Goal: Contribute content

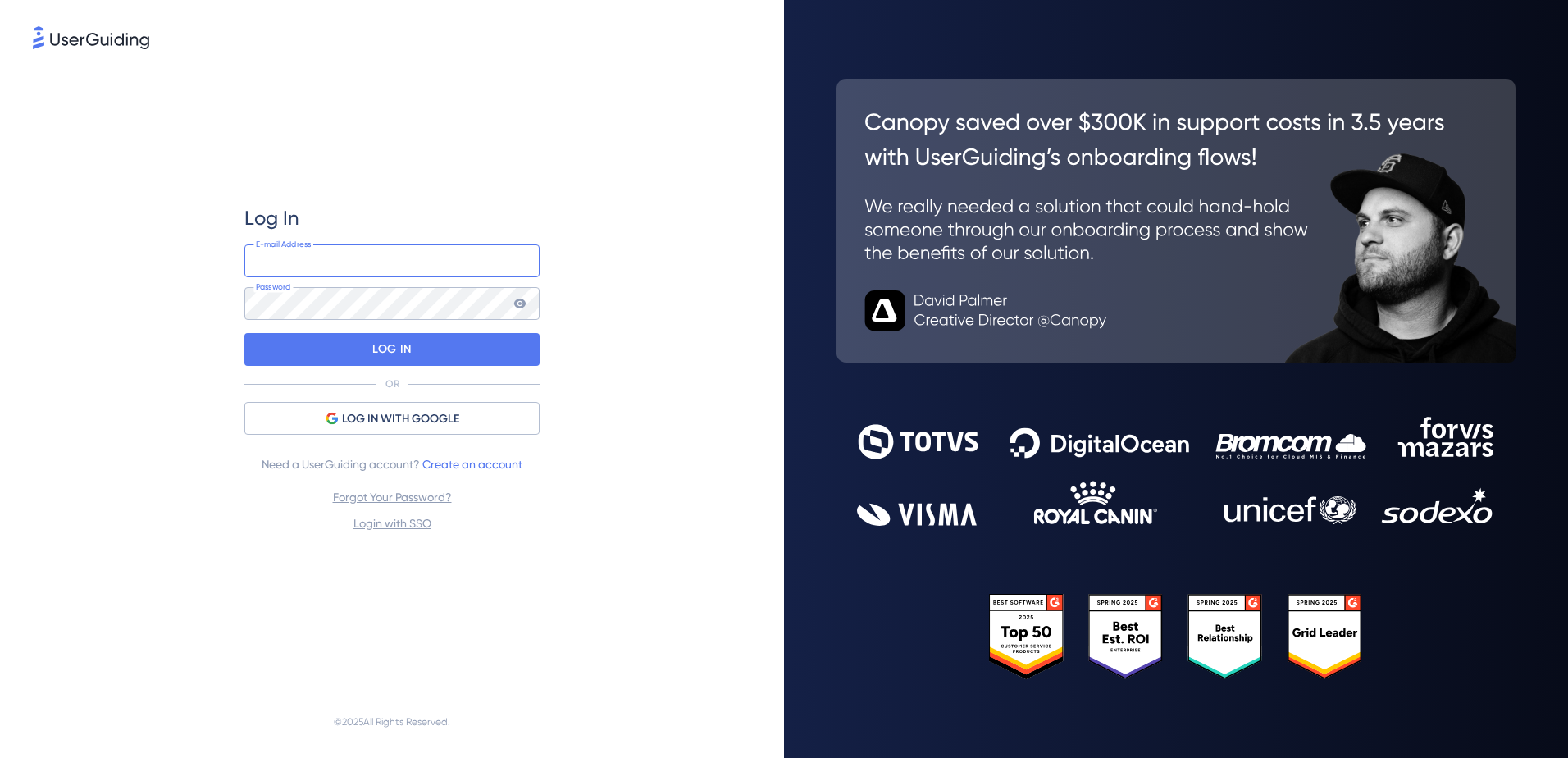
click at [326, 254] on input "email" at bounding box center [392, 261] width 295 height 33
type input "[EMAIL_ADDRESS][DOMAIN_NAME]"
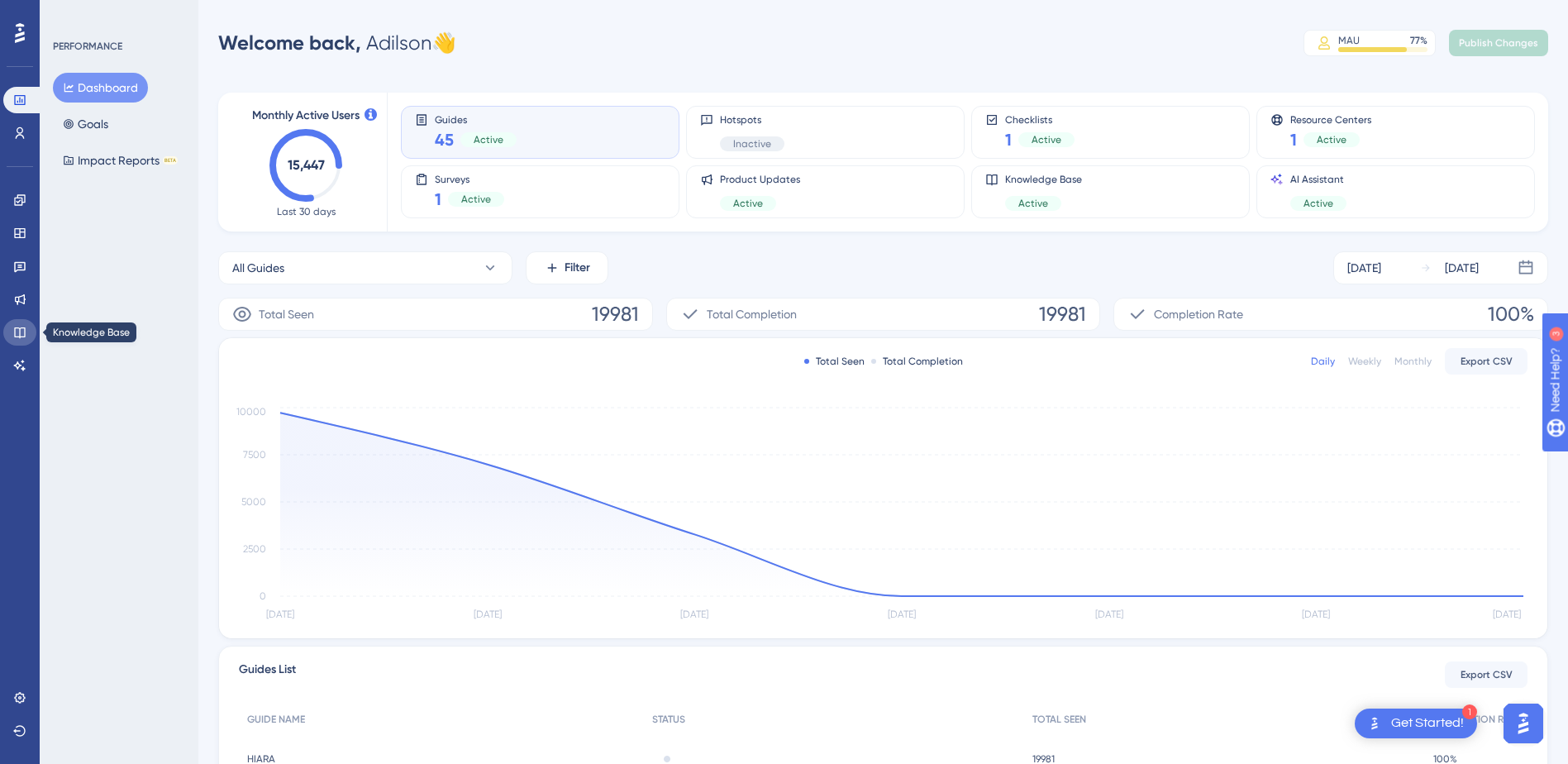
click at [20, 328] on icon at bounding box center [19, 332] width 11 height 11
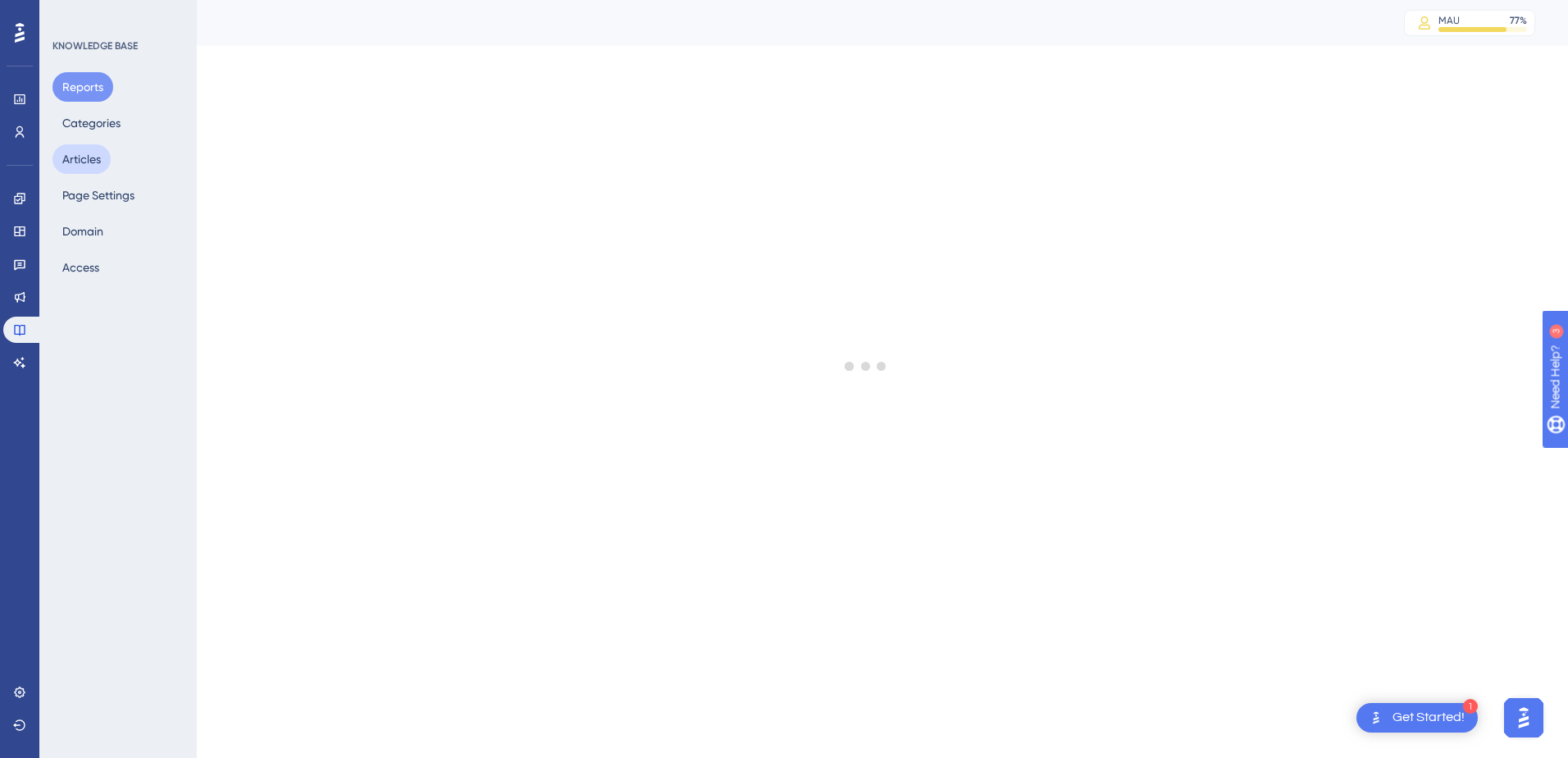
click at [82, 160] on button "Articles" at bounding box center [82, 159] width 59 height 30
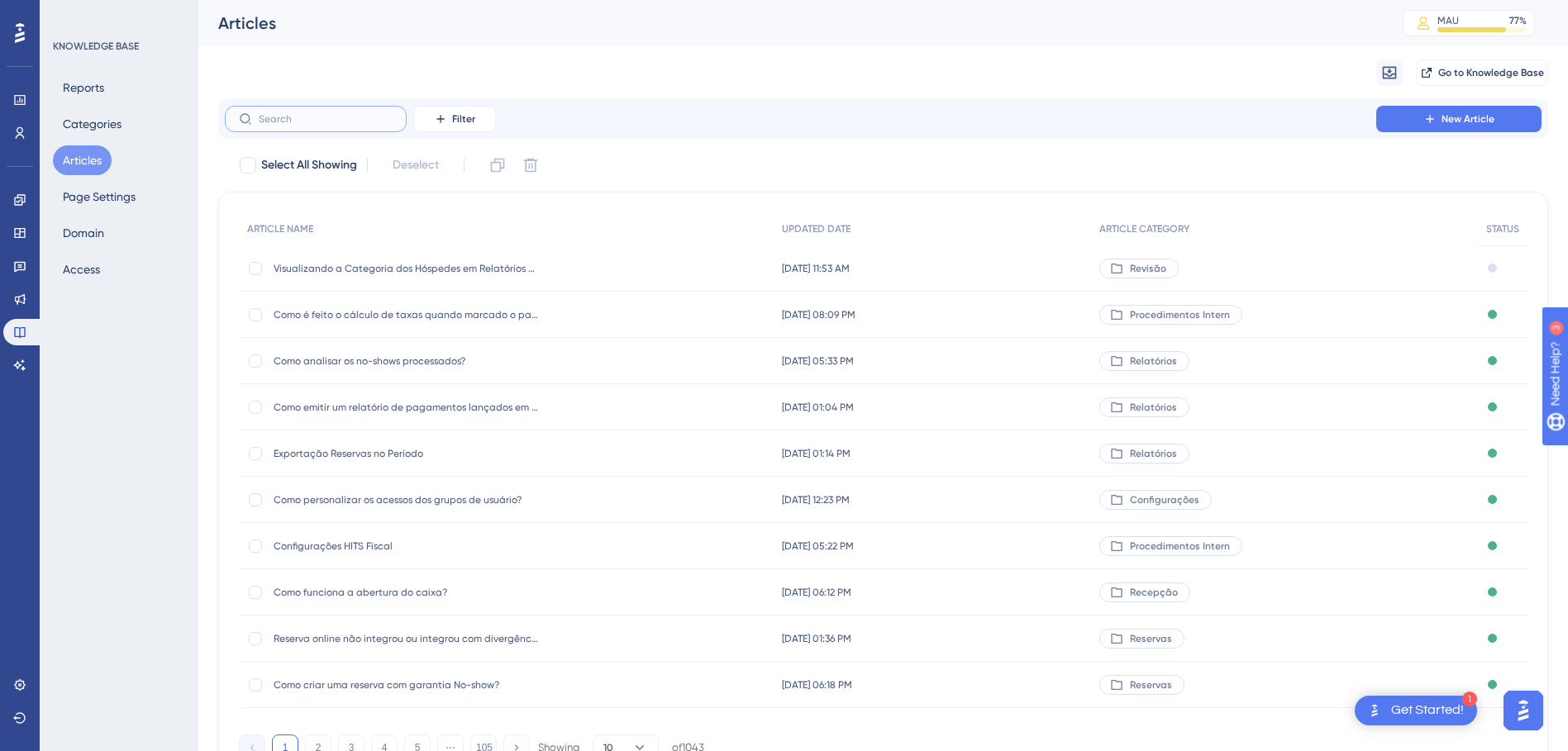
click at [285, 115] on input "text" at bounding box center [325, 119] width 134 height 12
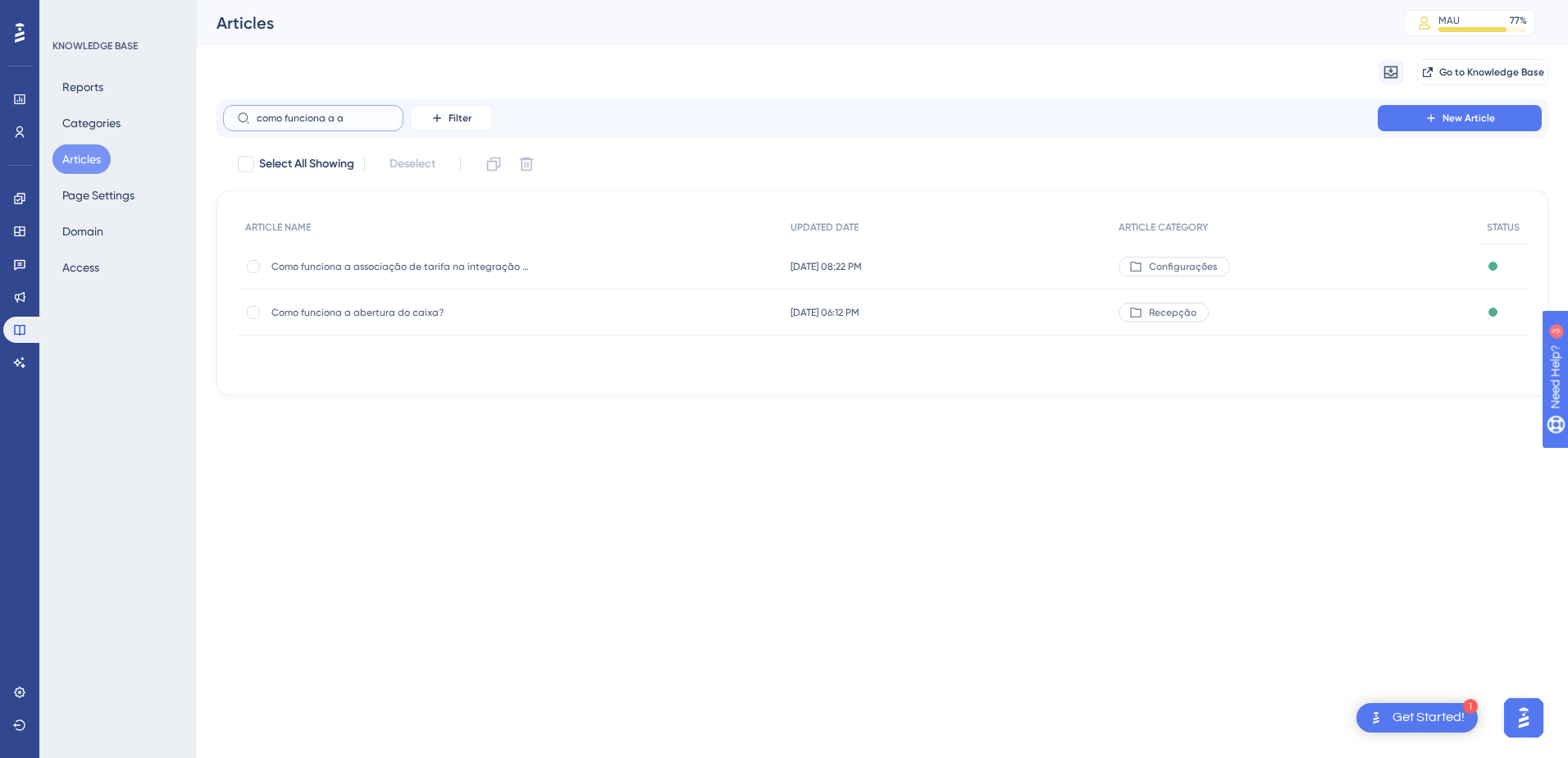
type input "como funciona a a"
click at [368, 312] on span "Como funciona a abertura do caixa?" at bounding box center [402, 313] width 262 height 13
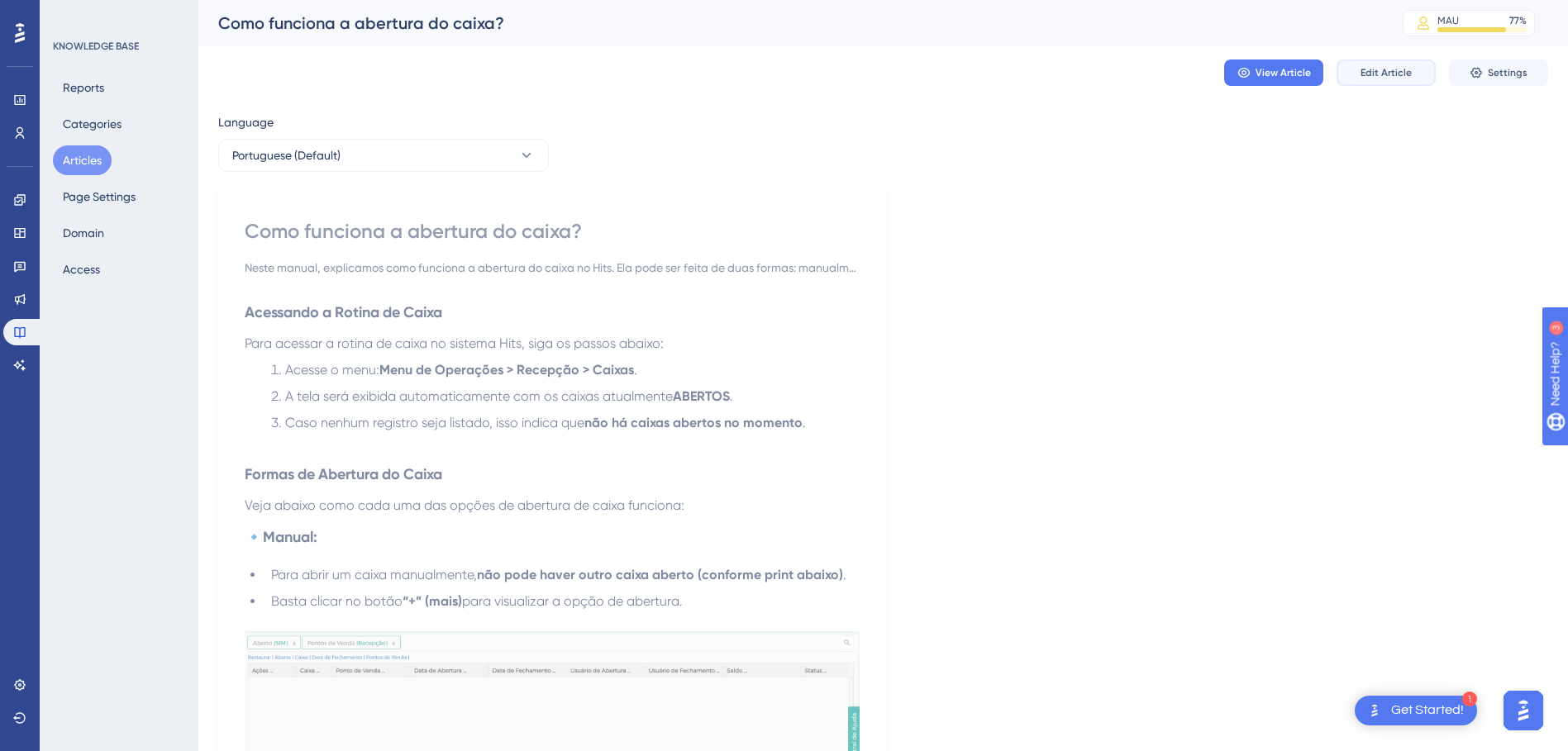
click at [1381, 76] on span "Edit Article" at bounding box center [1386, 73] width 51 height 14
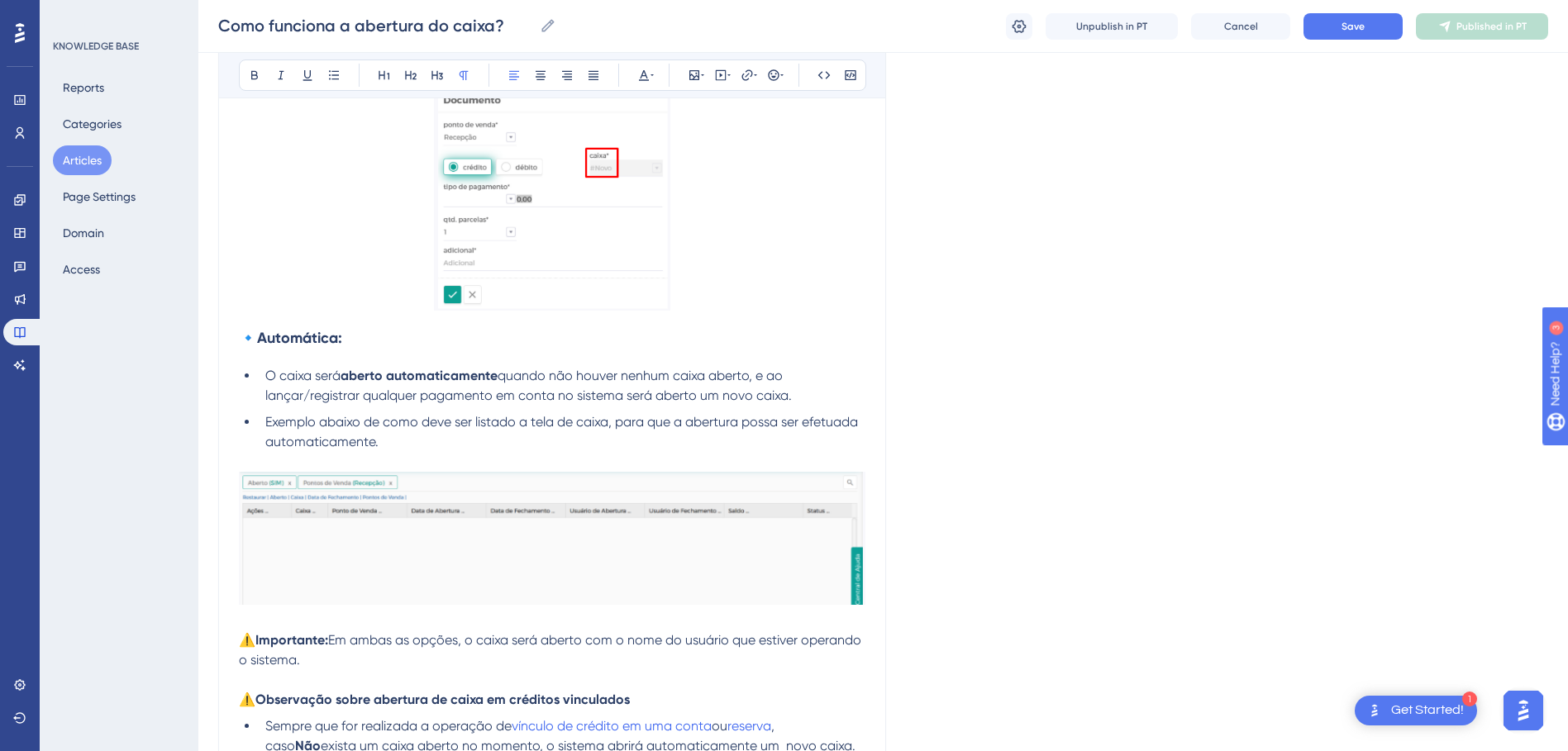
scroll to position [1228, 0]
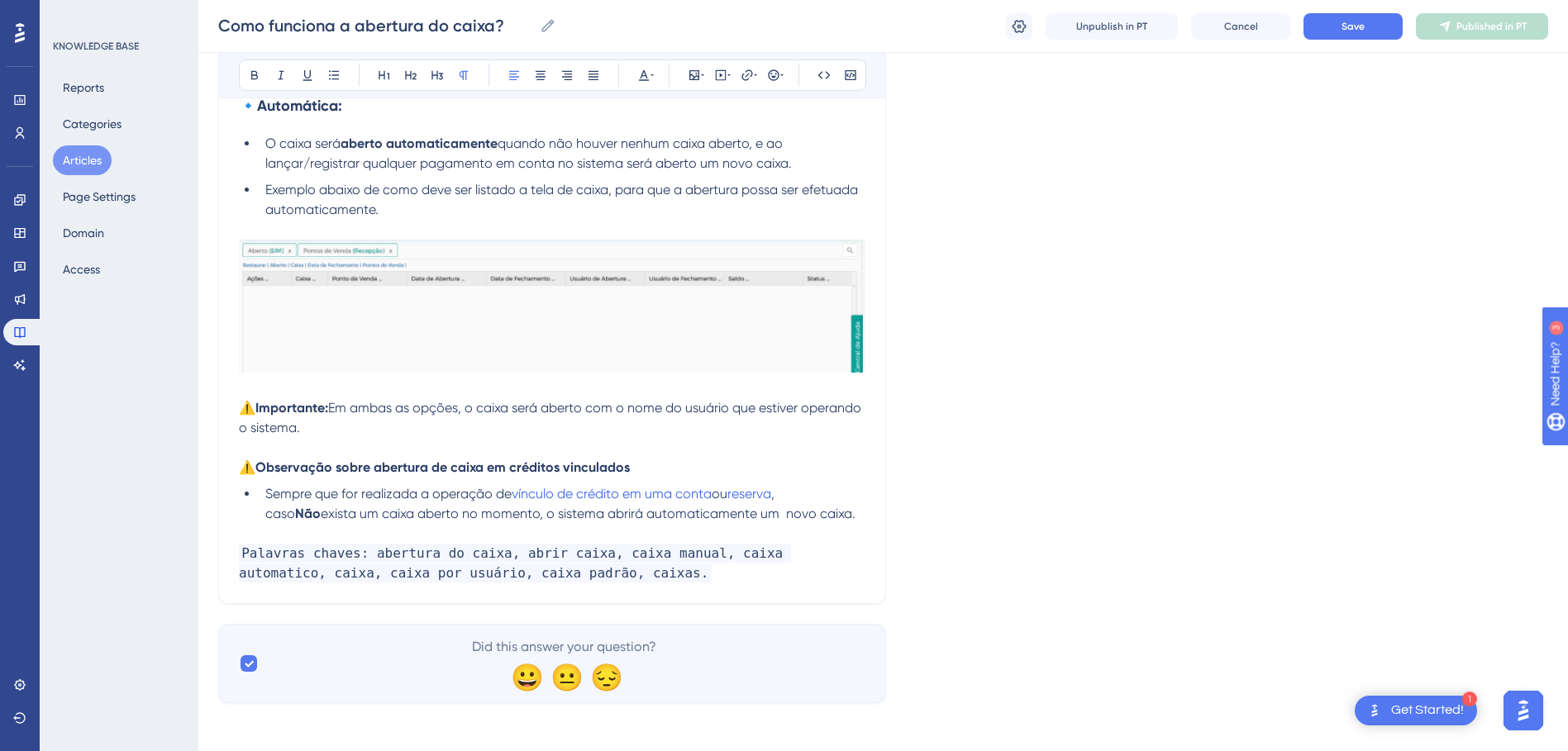
click at [512, 496] on span "Sempre que for realizada a operação de" at bounding box center [388, 494] width 247 height 15
click at [732, 510] on span "exista um caixa aberto no momento, o sistema abrirá automaticamente um novo cai…" at bounding box center [588, 514] width 535 height 15
click at [791, 513] on span "exista um caixa aberto no momento, o sistema abrirá automaticamente um novo cai…" at bounding box center [586, 514] width 531 height 15
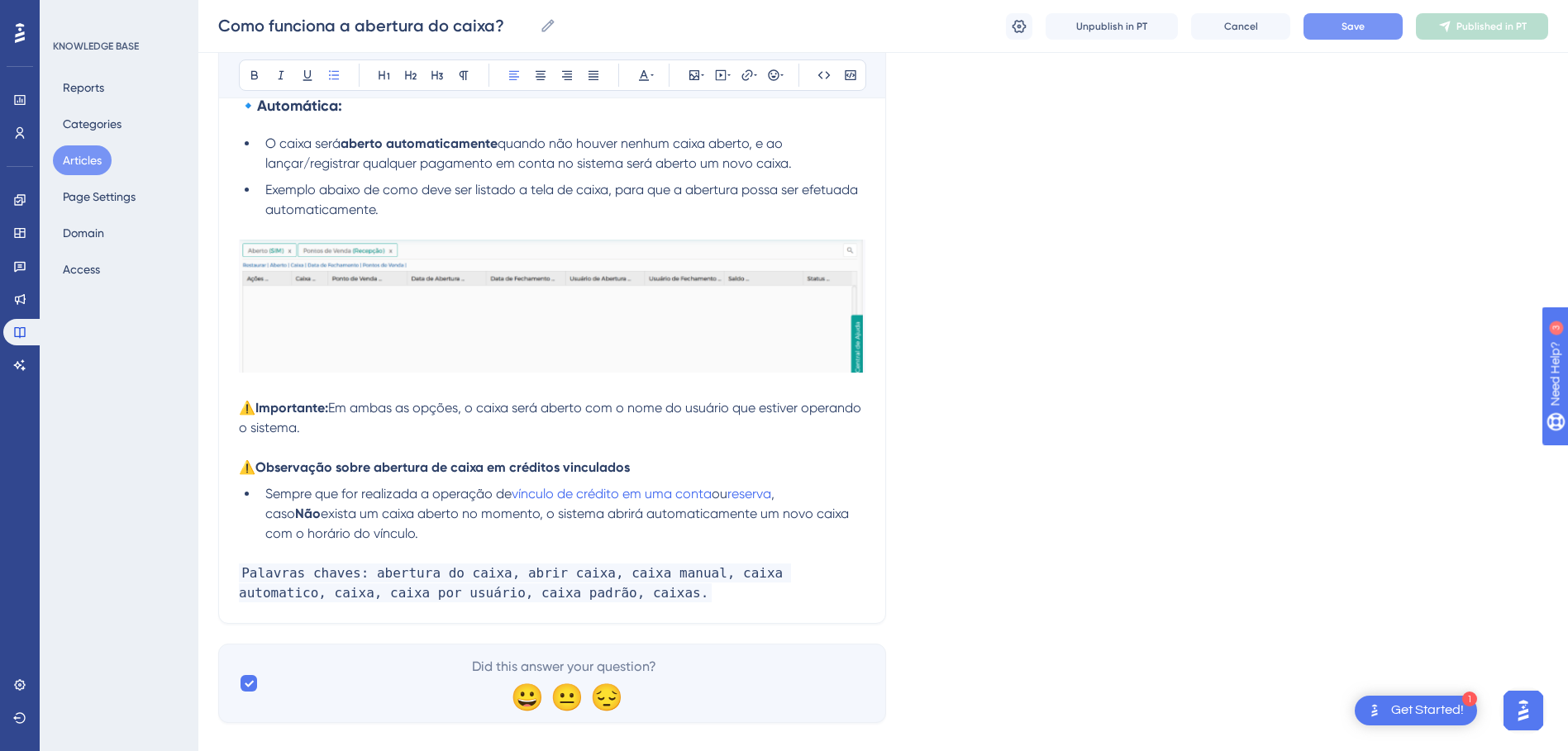
click at [1376, 29] on button "Save" at bounding box center [1353, 26] width 99 height 26
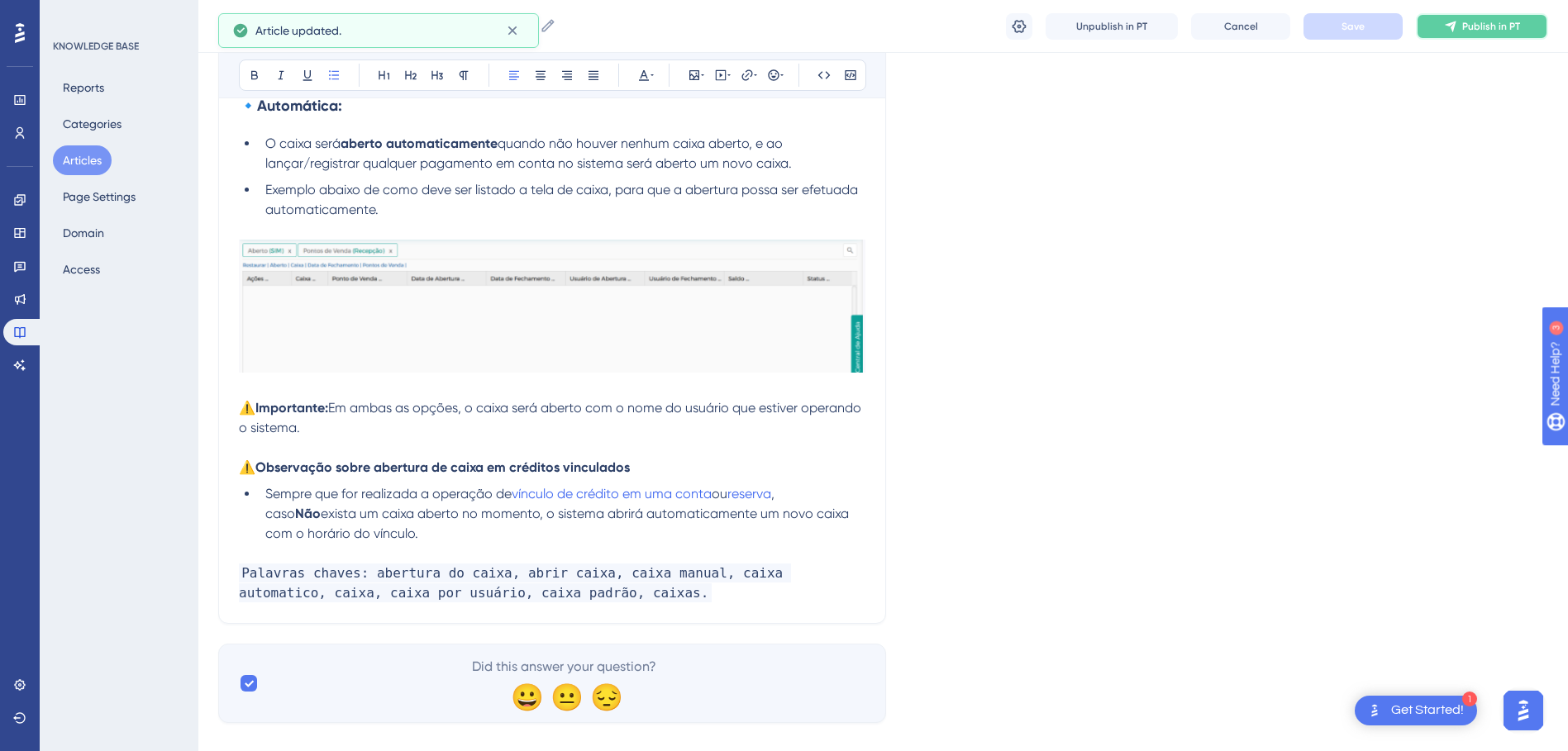
click at [1476, 26] on span "Publish in PT" at bounding box center [1492, 26] width 58 height 14
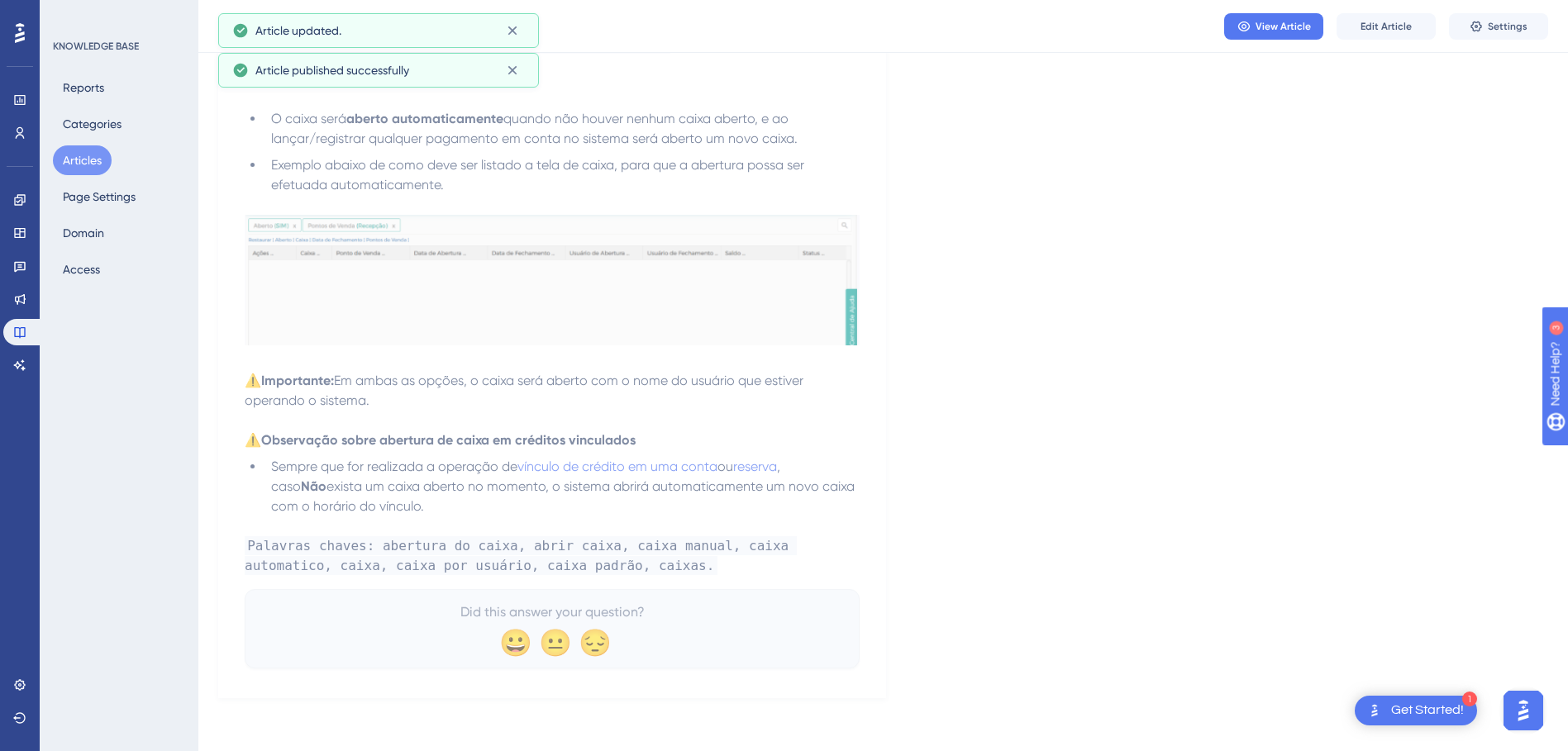
scroll to position [1182, 0]
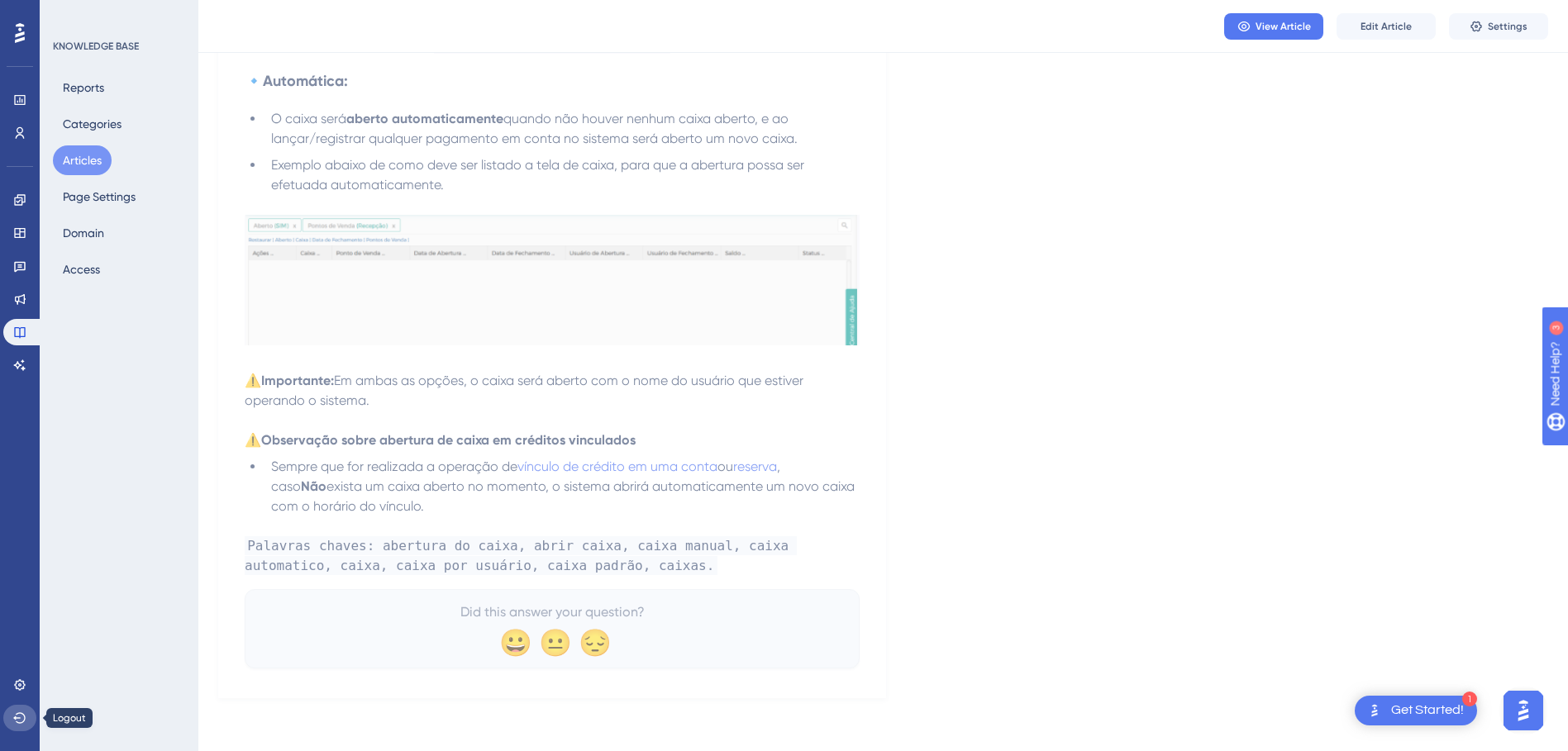
click at [21, 715] on icon at bounding box center [20, 718] width 14 height 14
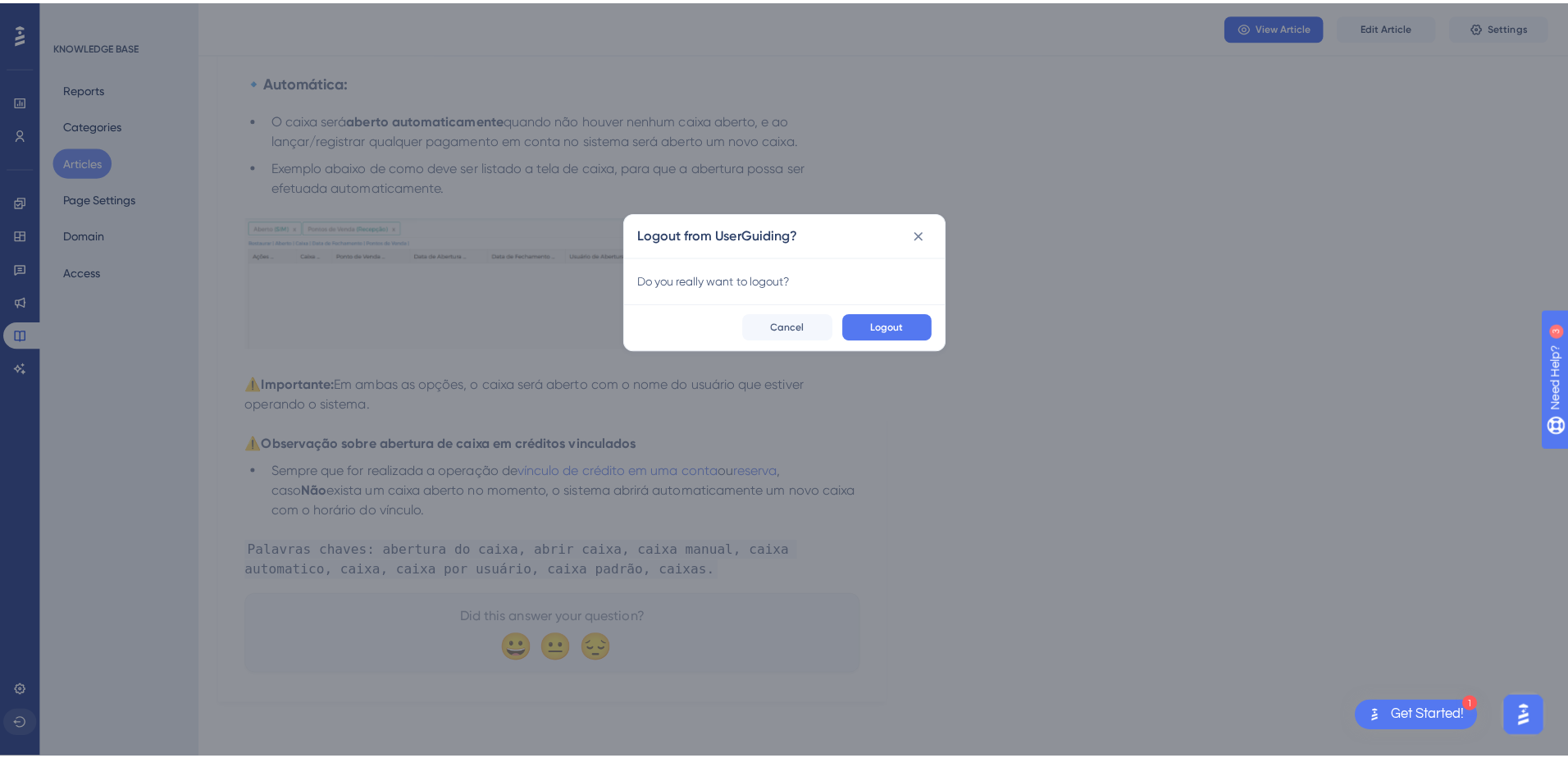
scroll to position [1161, 0]
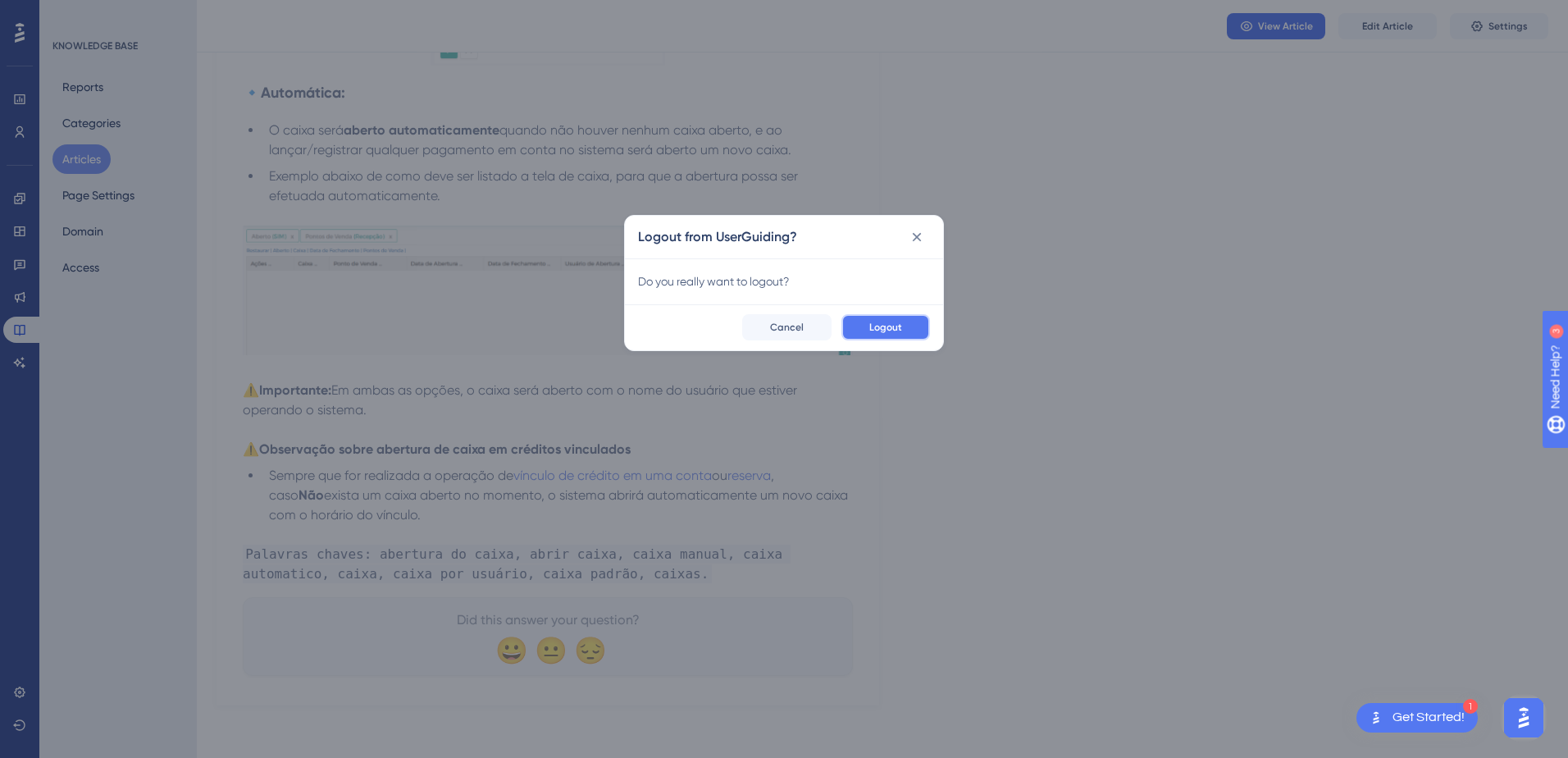
click at [889, 328] on span "Logout" at bounding box center [885, 328] width 33 height 13
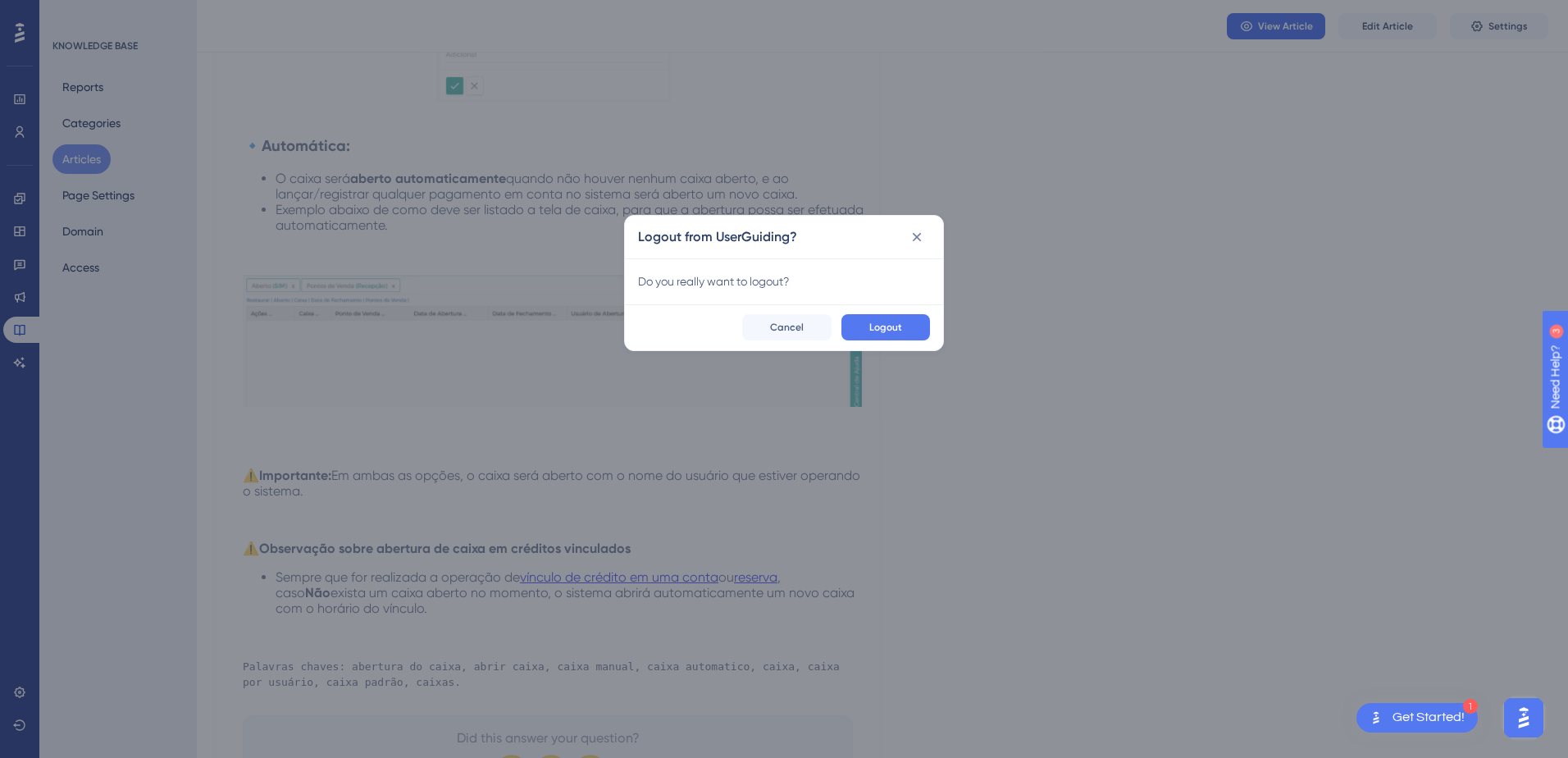
scroll to position [0, 0]
